Goal: Navigation & Orientation: Find specific page/section

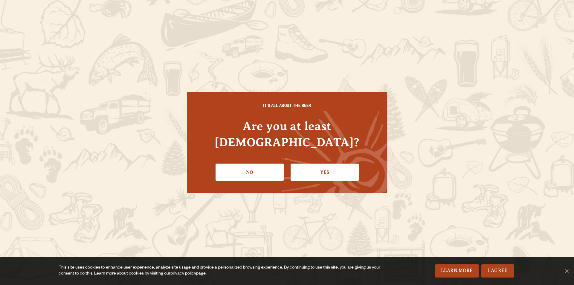
click at [315, 169] on link "Yes" at bounding box center [325, 172] width 68 height 17
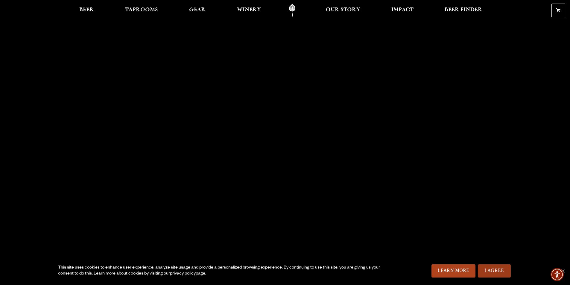
click at [497, 271] on link "I Agree" at bounding box center [494, 270] width 33 height 13
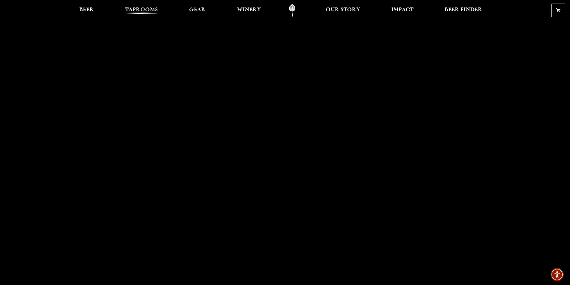
click at [144, 12] on span "Taprooms" at bounding box center [141, 9] width 33 height 5
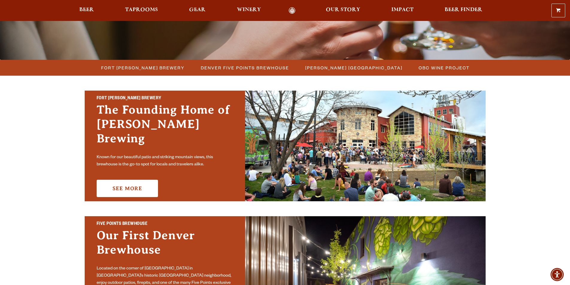
scroll to position [144, 0]
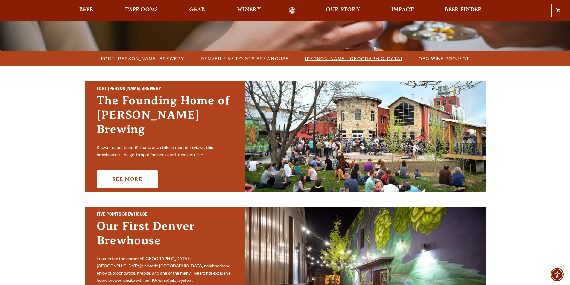
click at [318, 59] on span "[PERSON_NAME] [GEOGRAPHIC_DATA]" at bounding box center [353, 58] width 97 height 9
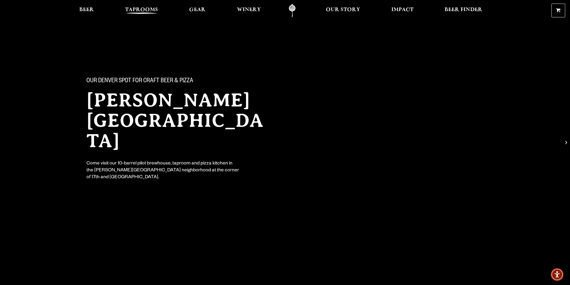
click at [133, 9] on span "Taprooms" at bounding box center [141, 9] width 33 height 5
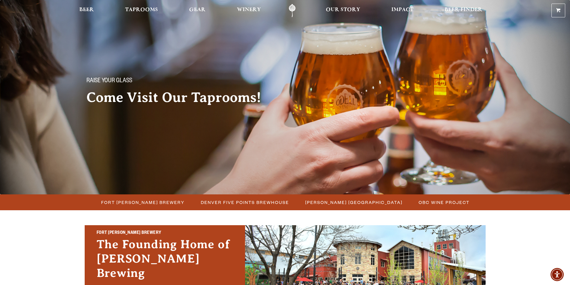
click at [133, 9] on span "Taprooms" at bounding box center [141, 9] width 33 height 5
click at [364, 204] on span "[PERSON_NAME] [GEOGRAPHIC_DATA]" at bounding box center [353, 202] width 97 height 9
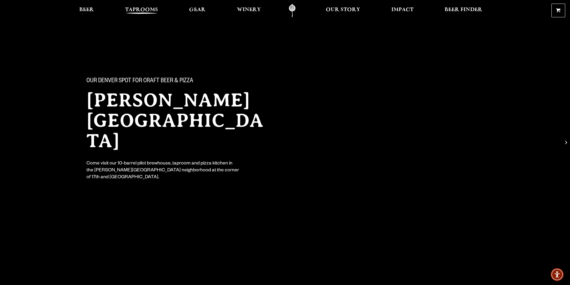
click at [153, 8] on span "Taprooms" at bounding box center [141, 9] width 33 height 5
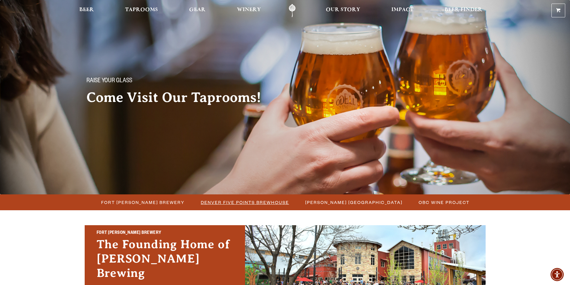
click at [258, 203] on span "Denver Five Points Brewhouse" at bounding box center [245, 202] width 88 height 9
